Goal: Navigation & Orientation: Find specific page/section

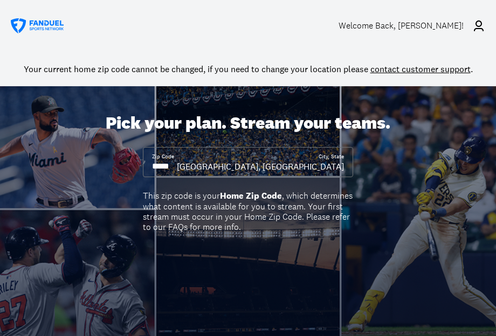
click at [430, 26] on div "Welcome Back , [PERSON_NAME]!" at bounding box center [400, 25] width 125 height 10
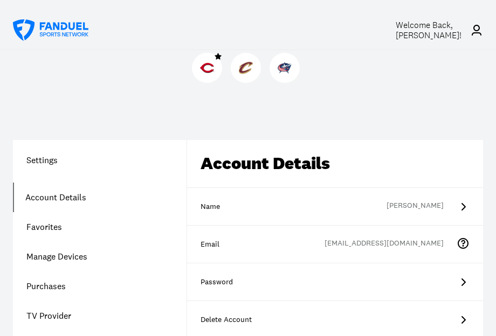
click at [211, 67] on img at bounding box center [207, 68] width 14 height 14
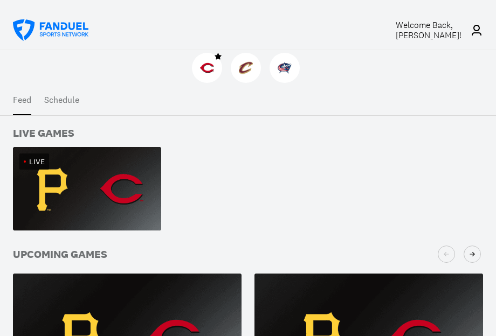
scroll to position [173, 0]
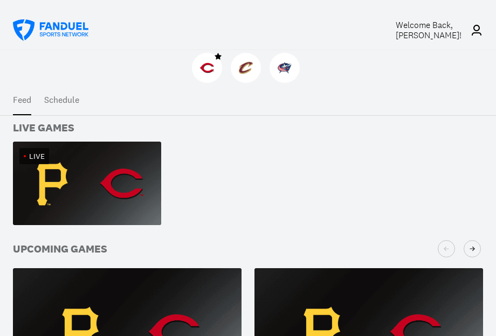
click at [95, 187] on img at bounding box center [87, 183] width 148 height 83
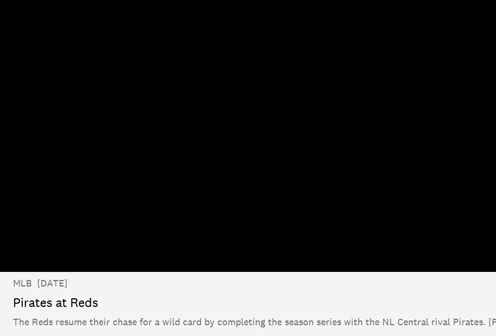
scroll to position [47, 0]
